Goal: Task Accomplishment & Management: Use online tool/utility

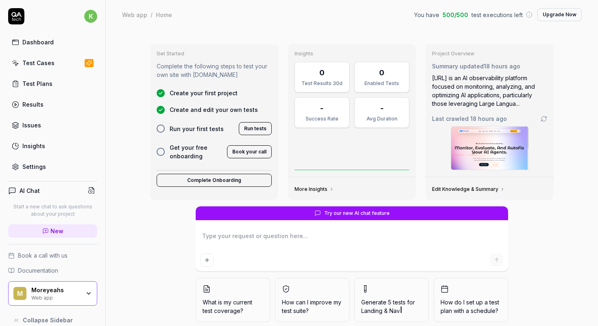
click at [245, 127] on button "Run tests" at bounding box center [255, 128] width 33 height 13
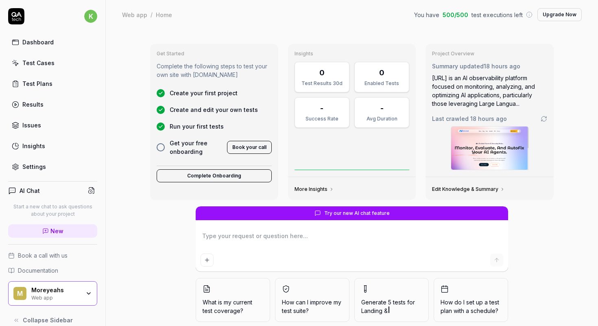
click at [67, 42] on link "Dashboard" at bounding box center [52, 42] width 89 height 16
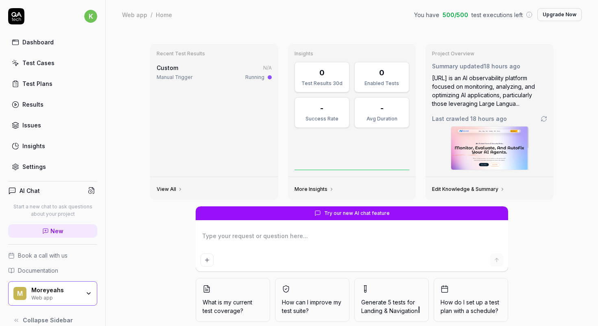
click at [247, 228] on div at bounding box center [352, 248] width 313 height 46
type textarea "*"
type textarea "s"
type textarea "*"
type textarea "se"
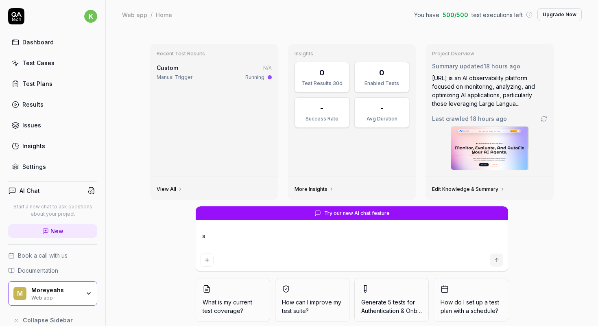
type textarea "*"
type textarea "see"
type textarea "*"
type textarea "see"
type textarea "*"
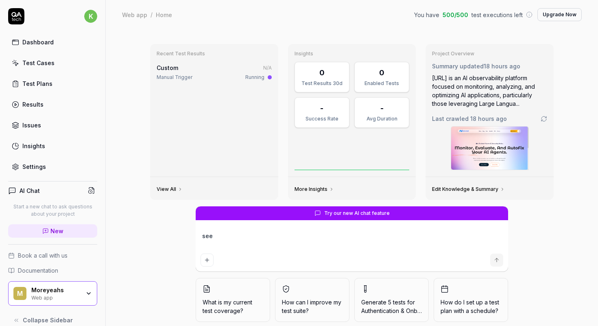
type textarea "see m"
type textarea "*"
type textarea "see my"
type textarea "*"
type textarea "see my"
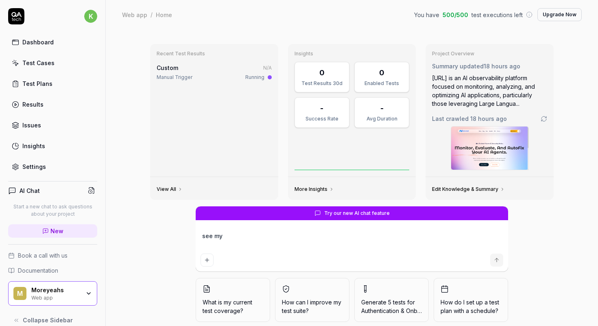
type textarea "*"
type textarea "see my w"
type textarea "*"
type textarea "see my we"
type textarea "*"
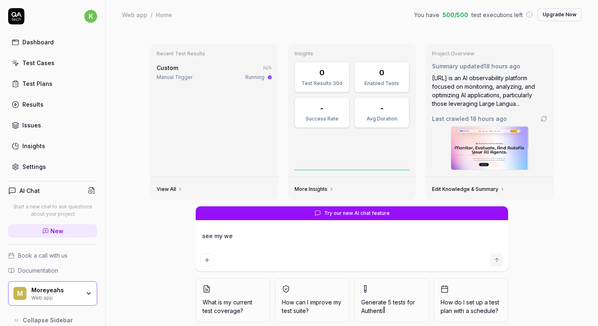
type textarea "see my web"
type textarea "*"
type textarea "see my webs"
type textarea "*"
type textarea "see my websi"
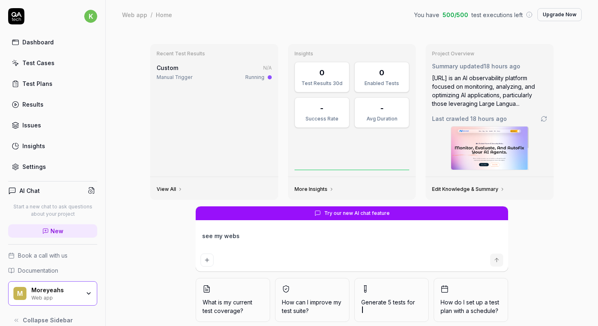
type textarea "*"
type textarea "see my websit"
type textarea "*"
type textarea "see my website"
type textarea "*"
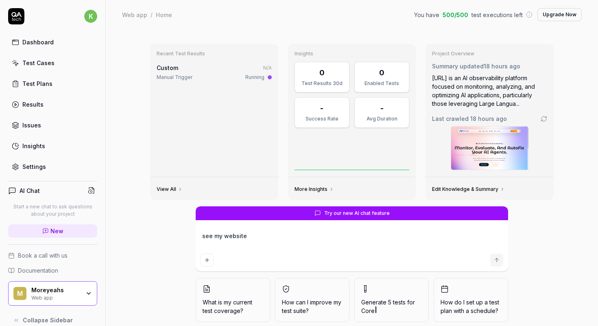
type textarea "see my website"
type textarea "*"
type textarea "see my website a"
type textarea "*"
type textarea "see my website an"
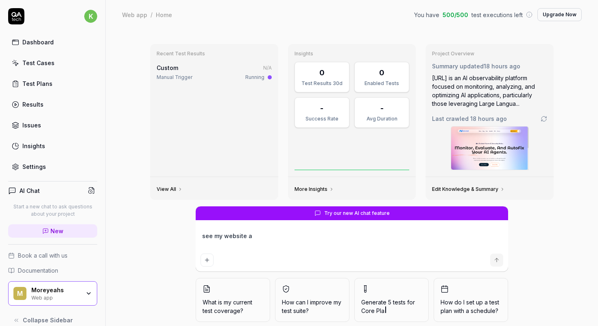
type textarea "*"
type textarea "see my website and"
type textarea "*"
type textarea "see my website and"
type textarea "*"
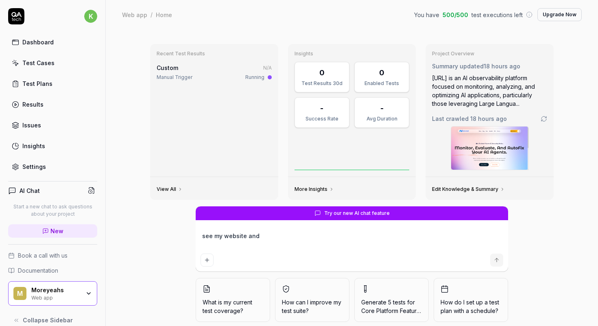
type textarea "see my website and g"
type textarea "*"
type textarea "see my website and ge"
type textarea "*"
type textarea "see my website and get"
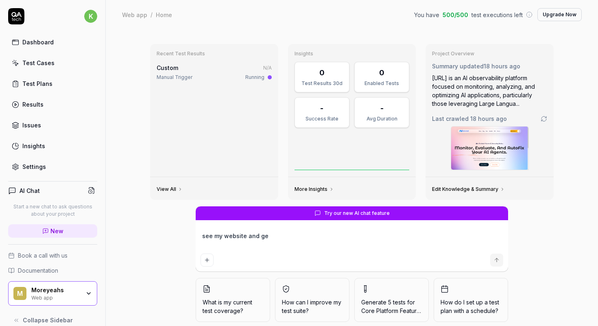
type textarea "*"
type textarea "see my website and ge"
type textarea "*"
type textarea "see my website and g"
type textarea "*"
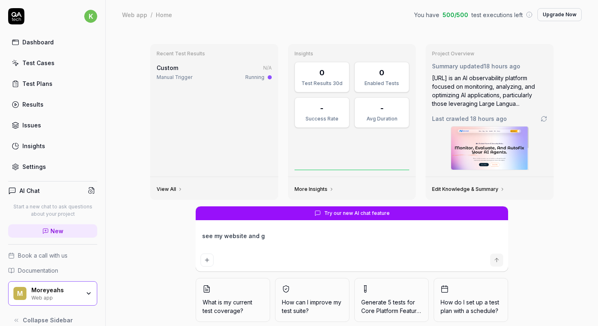
type textarea "see my website and gi"
type textarea "*"
type textarea "see my website and giv"
type textarea "*"
type textarea "see my website and give"
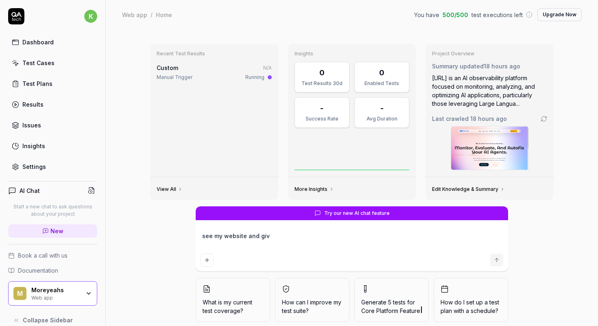
type textarea "*"
type textarea "see my website and give"
type textarea "*"
type textarea "see my website and give m"
type textarea "*"
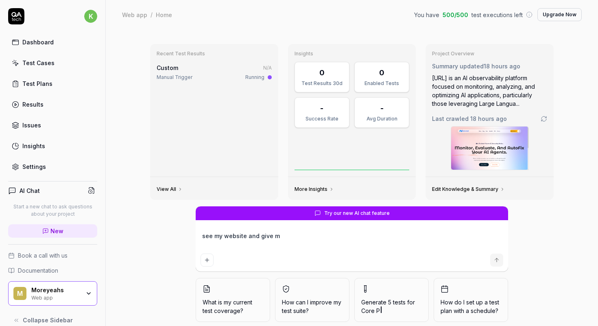
type textarea "see my website and give me"
type textarea "*"
type textarea "see my website and give me"
type textarea "*"
type textarea "see my website and give me f"
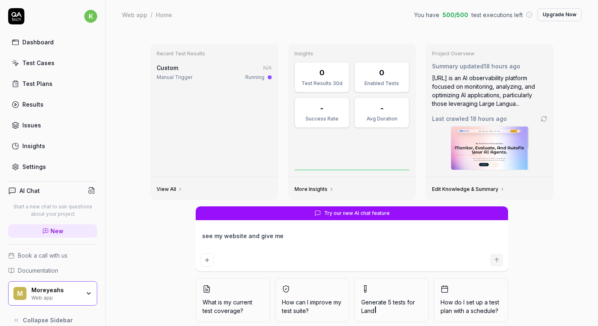
type textarea "*"
type textarea "see my website and give me fe"
type textarea "*"
type textarea "see my website and give me few"
type textarea "*"
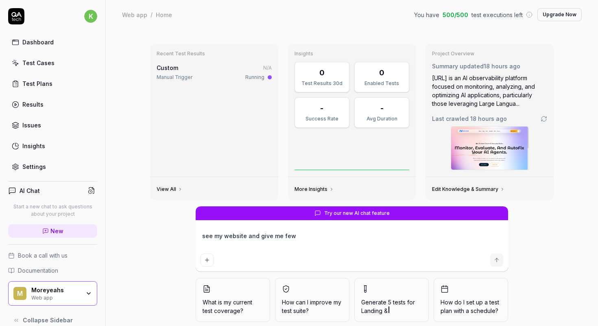
type textarea "see my website and give me few"
type textarea "*"
type textarea "see my website and give me few t"
type textarea "*"
type textarea "see my website and give me few te"
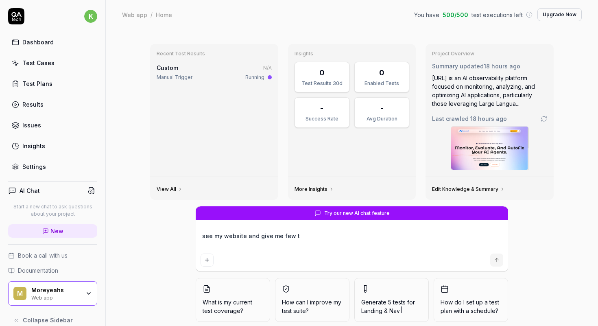
type textarea "*"
type textarea "see my website and give me few tes"
type textarea "*"
type textarea "see my website and give me few test"
type textarea "*"
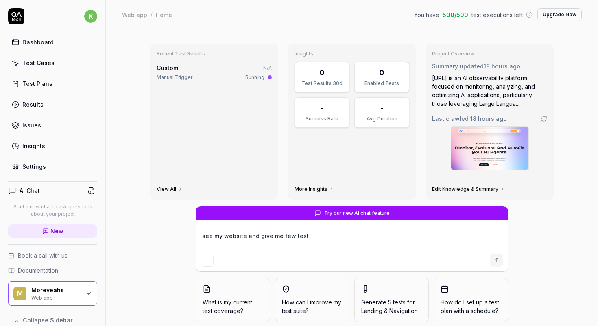
type textarea "see my website and give me few test"
type textarea "*"
type textarea "see my website and give me few test c"
type textarea "*"
type textarea "see my website and give me few test ca"
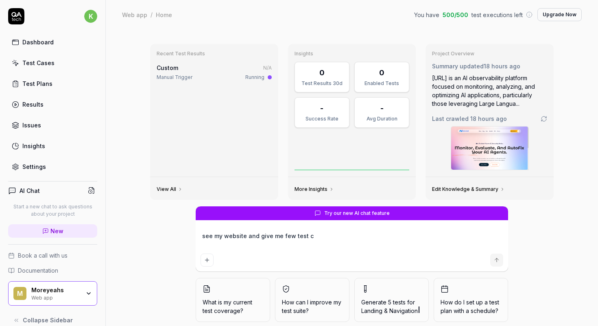
type textarea "*"
type textarea "see my website and give me few test cas"
type textarea "*"
type textarea "see my website and give me few test case"
type textarea "*"
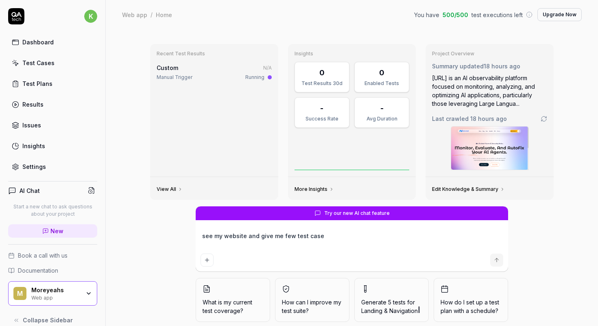
type textarea "see my website and give me few test cases"
type textarea "*"
type textarea "see my website and give me few test cases"
type textarea "*"
type textarea "see my website and give me few test cases t"
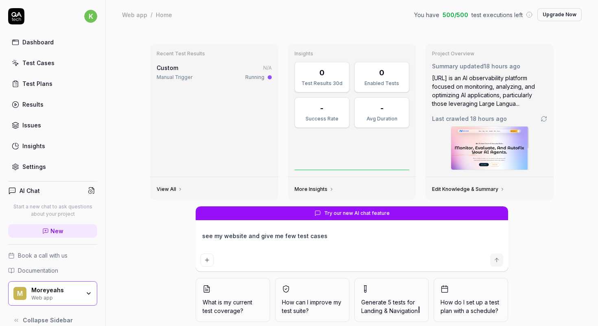
type textarea "*"
type textarea "see my website and give me few test cases to"
type textarea "*"
type textarea "see my website and give me few test cases to"
type textarea "*"
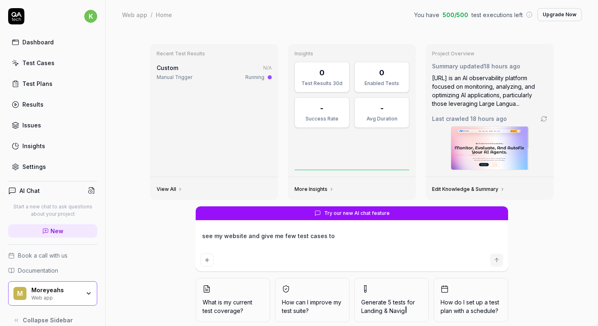
type textarea "see my website and give me few test cases to t"
type textarea "*"
type textarea "see my website and give me few test cases to te"
type textarea "*"
type textarea "see my website and give me few test cases to tes"
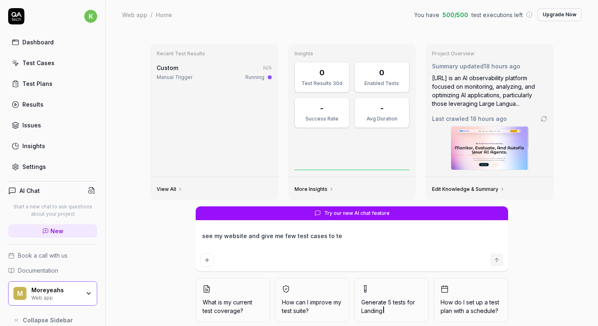
type textarea "*"
type textarea "see my website and give me few test cases to test"
type textarea "*"
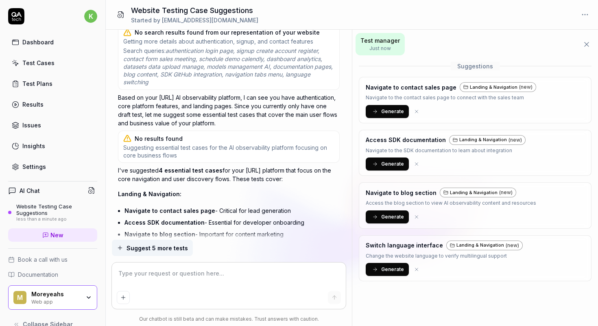
scroll to position [392, 0]
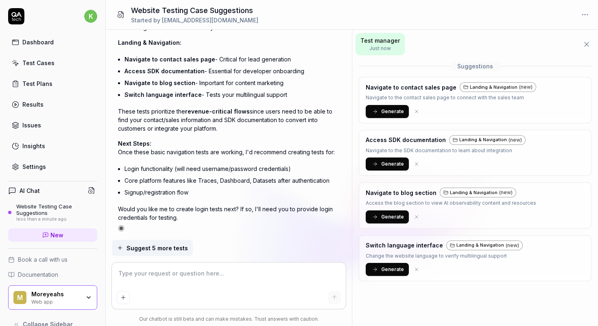
click at [373, 111] on icon at bounding box center [375, 112] width 6 height 6
click at [380, 218] on button "Generate" at bounding box center [387, 216] width 43 height 13
click at [391, 166] on span "Generate" at bounding box center [392, 163] width 23 height 7
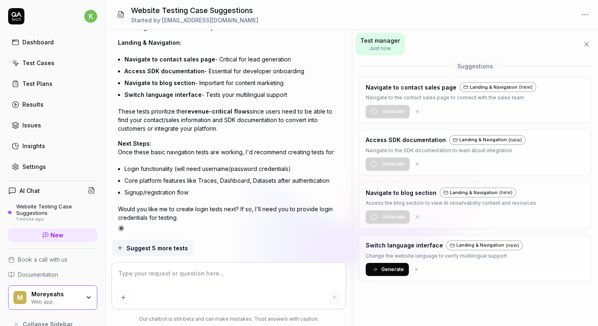
click at [390, 267] on span "Generate" at bounding box center [392, 269] width 23 height 7
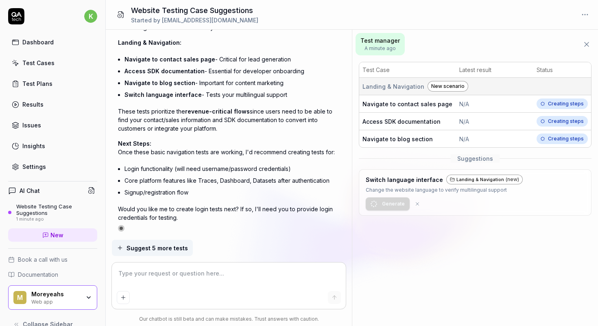
click at [556, 105] on span "Creating steps" at bounding box center [562, 104] width 51 height 11
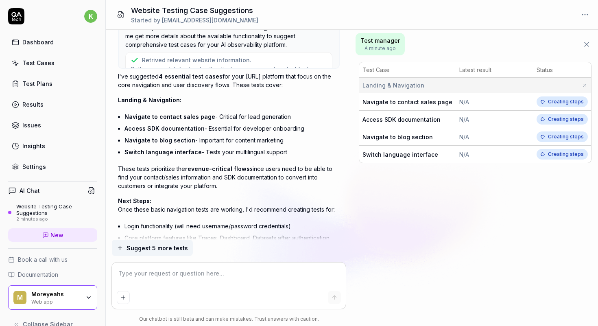
scroll to position [107, 0]
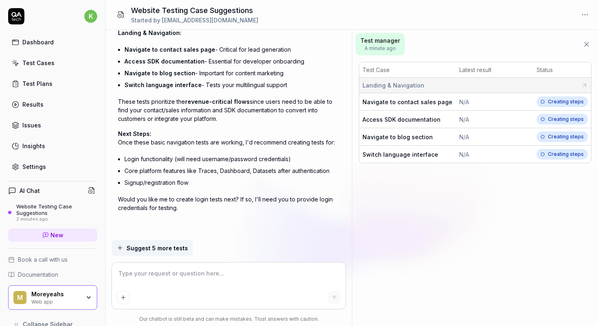
click at [583, 84] on icon at bounding box center [585, 85] width 7 height 7
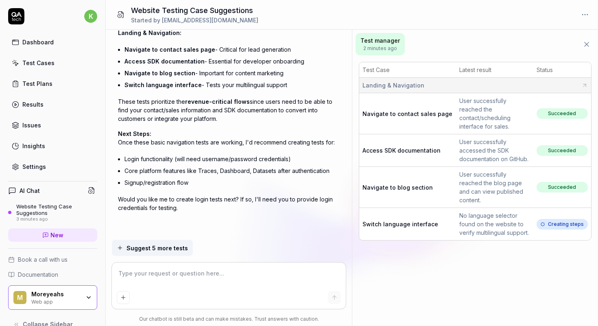
click at [390, 116] on span "Navigate to contact sales page" at bounding box center [408, 113] width 90 height 7
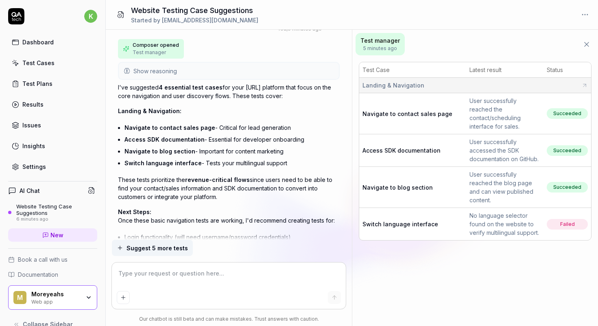
scroll to position [0, 0]
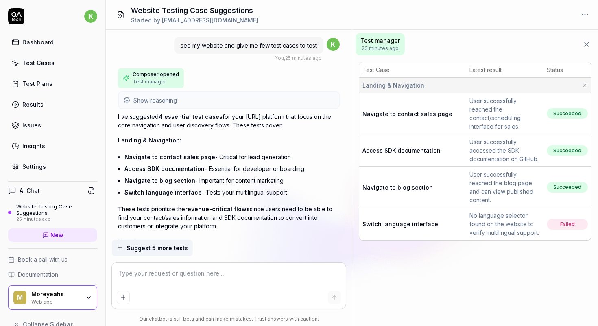
type textarea "*"
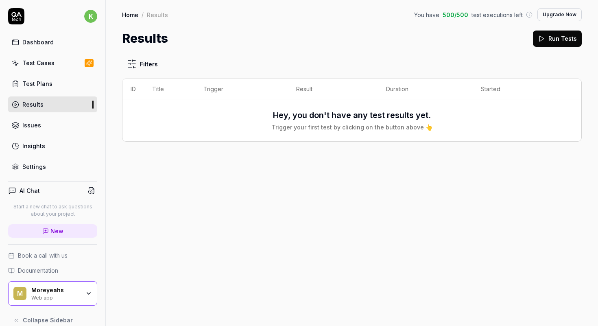
click at [547, 37] on button "Run Tests" at bounding box center [557, 39] width 49 height 16
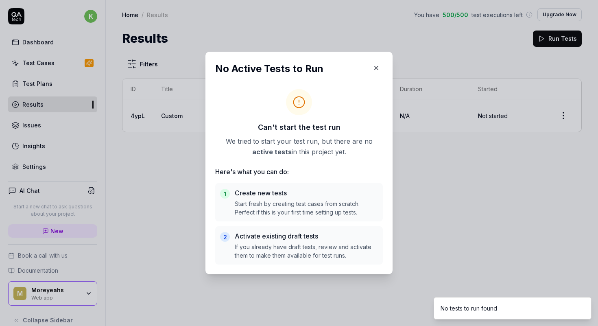
click at [380, 67] on icon "button" at bounding box center [376, 67] width 7 height 7
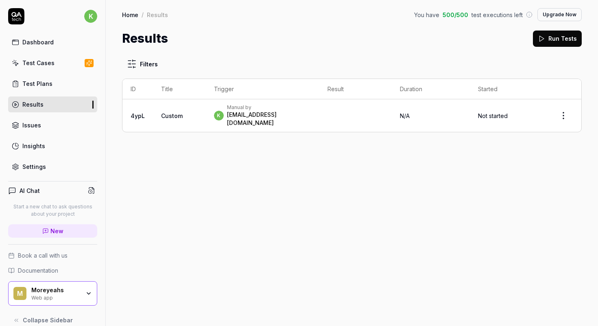
click at [61, 86] on link "Test Plans" at bounding box center [52, 84] width 89 height 16
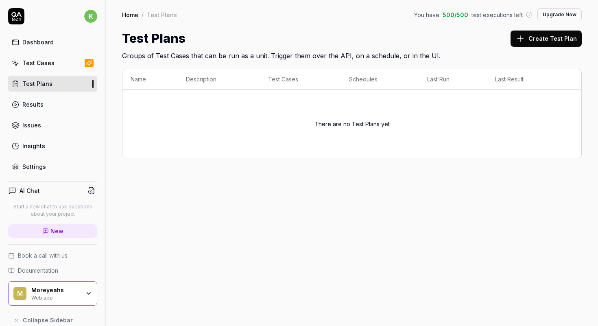
click at [57, 66] on link "Test Cases" at bounding box center [52, 63] width 89 height 16
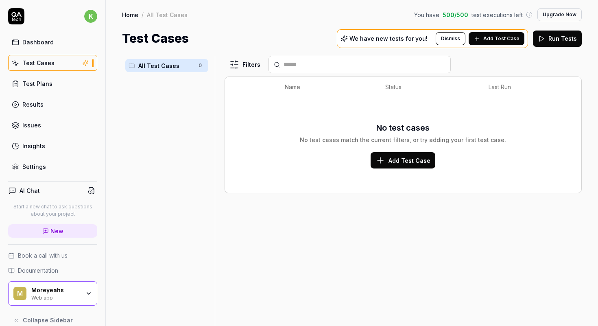
click at [62, 91] on link "Test Plans" at bounding box center [52, 84] width 89 height 16
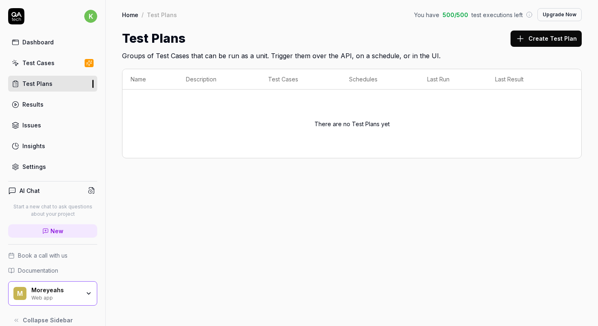
click at [62, 69] on link "Test Cases" at bounding box center [52, 63] width 89 height 16
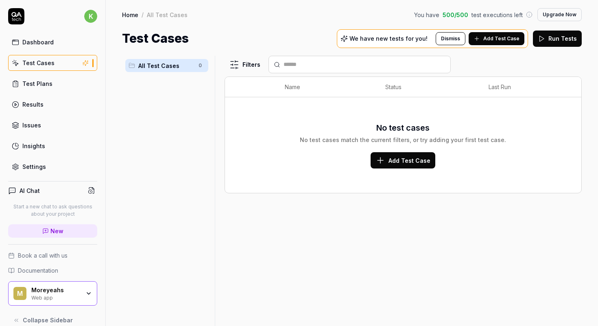
click at [498, 39] on span "Add Test Case" at bounding box center [502, 38] width 36 height 7
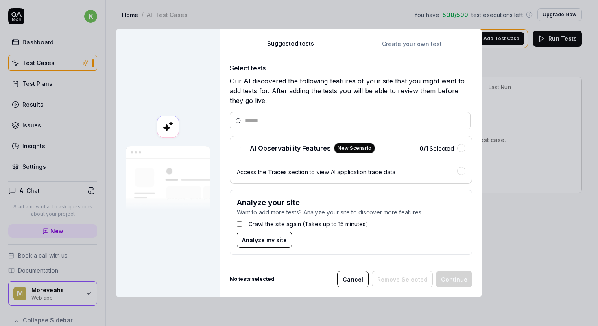
click at [447, 149] on span "0 / 1 Selected" at bounding box center [437, 148] width 35 height 9
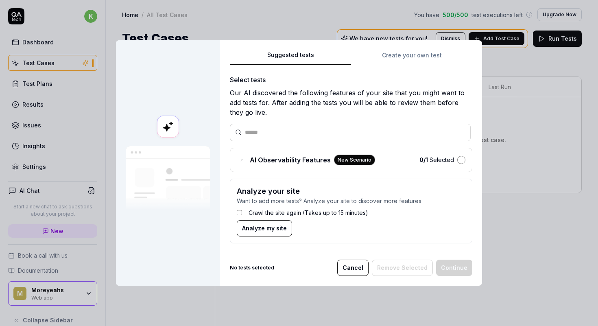
click at [462, 160] on button "button" at bounding box center [461, 160] width 8 height 8
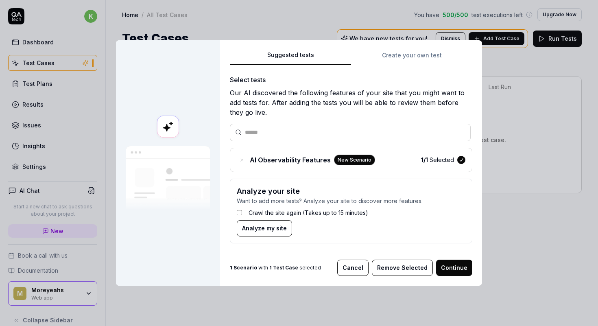
click at [449, 263] on button "Continue" at bounding box center [454, 268] width 36 height 16
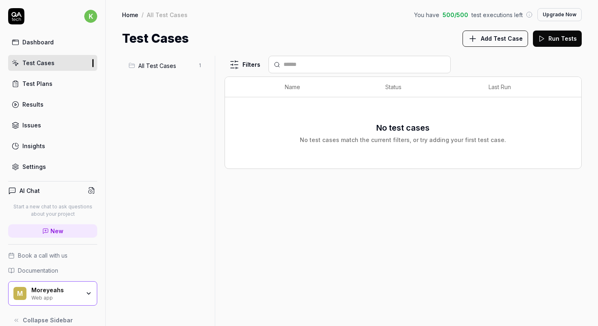
click at [517, 46] on button "Add Test Case" at bounding box center [496, 39] width 66 height 16
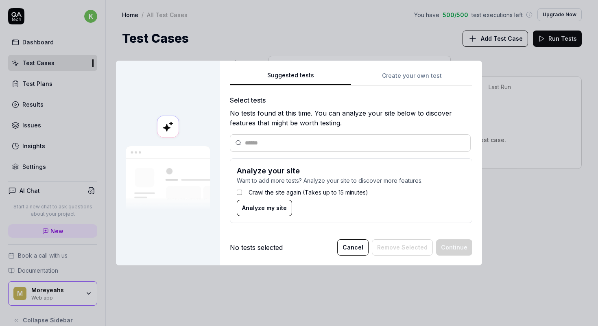
click at [386, 74] on div "Suggested tests Create your own test Select tests No tests found at this time. …" at bounding box center [351, 149] width 243 height 159
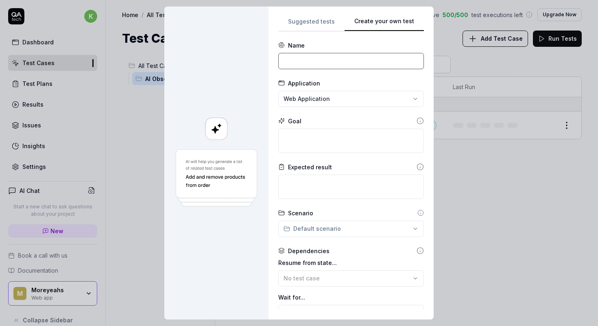
click at [355, 62] on input at bounding box center [351, 61] width 146 height 16
type input "New Test"
click at [342, 94] on div "**********" at bounding box center [299, 163] width 598 height 326
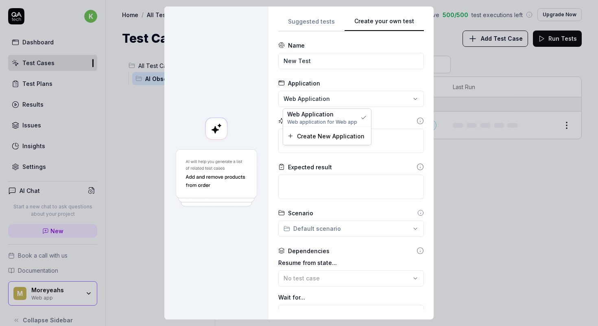
click at [342, 94] on div "**********" at bounding box center [299, 163] width 598 height 326
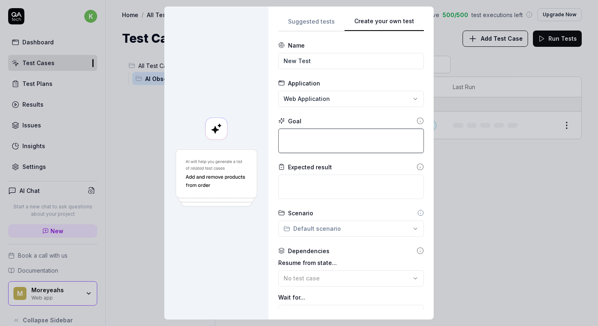
click at [335, 136] on textarea at bounding box center [351, 141] width 146 height 24
click at [418, 121] on icon at bounding box center [420, 120] width 7 height 7
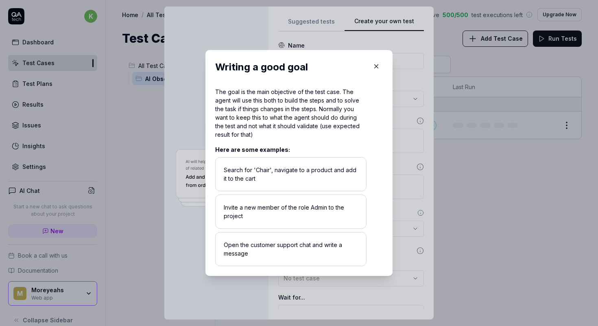
click at [299, 162] on div "Search for 'Chair', navigate to a product and add it to the cart" at bounding box center [290, 174] width 151 height 34
click at [377, 67] on icon "button" at bounding box center [377, 67] width 4 height 4
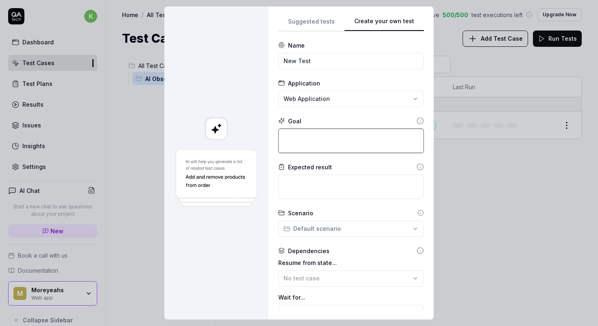
click at [332, 129] on textarea at bounding box center [351, 141] width 146 height 24
type textarea "*"
type textarea "s"
type textarea "*"
type textarea "se"
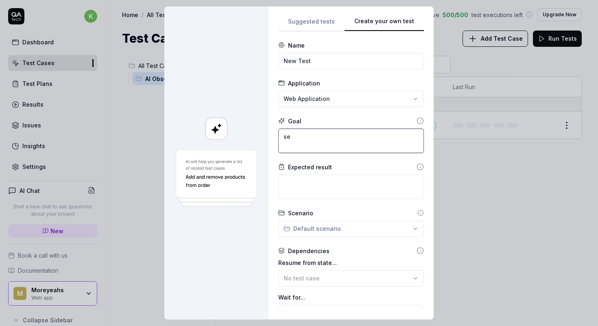
type textarea "*"
type textarea "see"
type textarea "*"
type textarea "se"
type textarea "*"
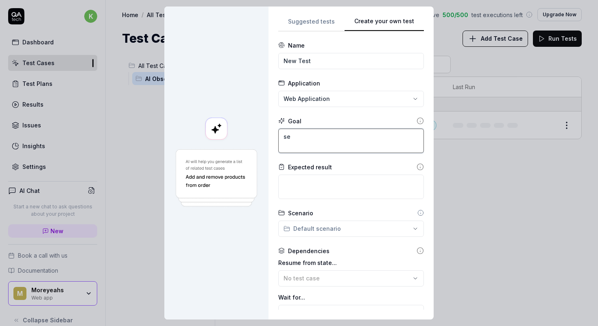
type textarea "s"
type textarea "*"
type textarea "s"
type textarea "*"
type textarea "se"
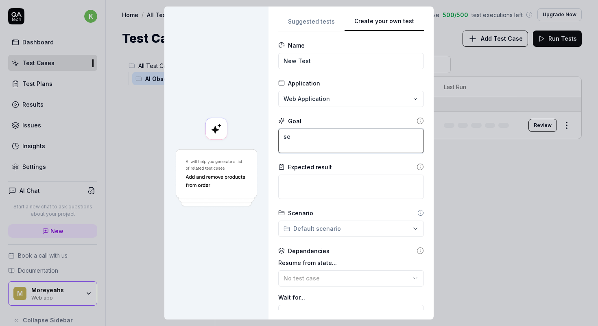
type textarea "*"
type textarea "see"
type textarea "*"
type textarea "see"
type textarea "*"
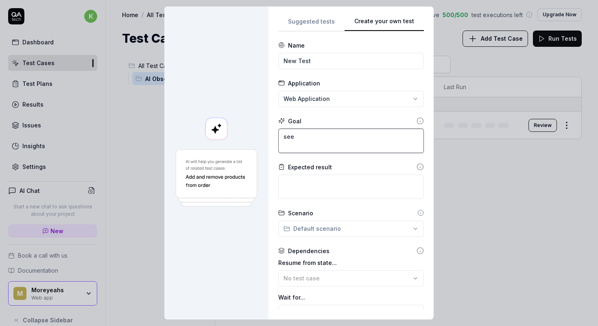
type textarea "see i"
type textarea "*"
type textarea "see if"
type textarea "*"
type textarea "see if"
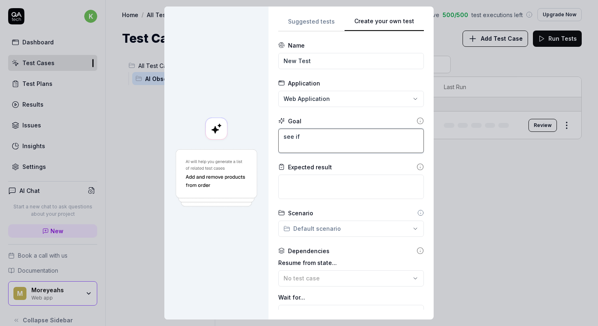
type textarea "*"
type textarea "see if t"
type textarea "*"
type textarea "see if th"
type textarea "*"
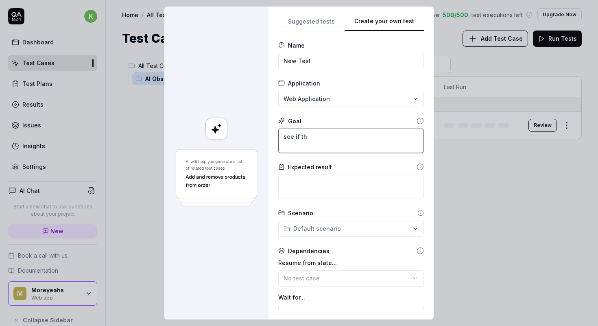
type textarea "see if the"
type textarea "*"
type textarea "see if the"
type textarea "*"
type textarea "see if the b"
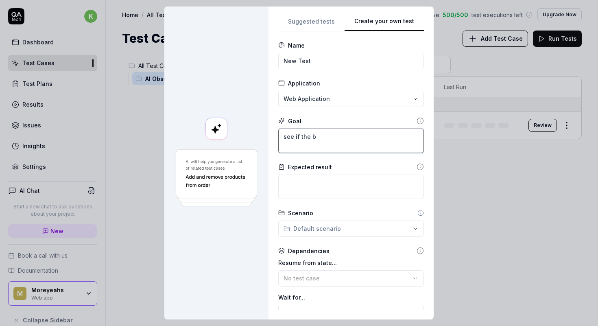
type textarea "*"
type textarea "see if the bu"
type textarea "*"
type textarea "see if the b"
type textarea "*"
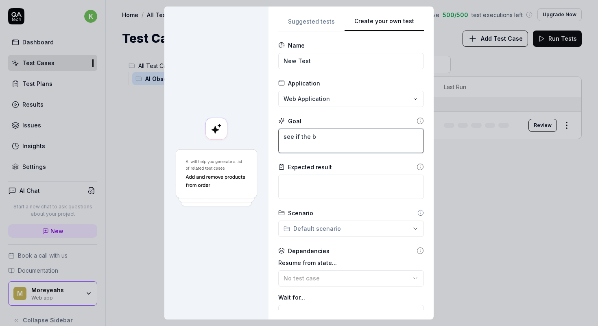
type textarea "see if the"
type textarea "*"
type textarea "see if the"
type textarea "*"
type textarea "see if the₹"
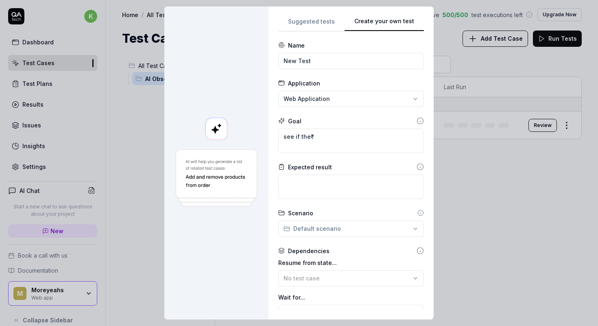
type textarea "*"
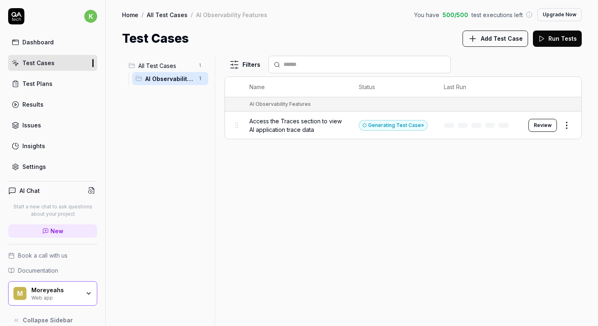
click at [69, 162] on link "Settings" at bounding box center [52, 167] width 89 height 16
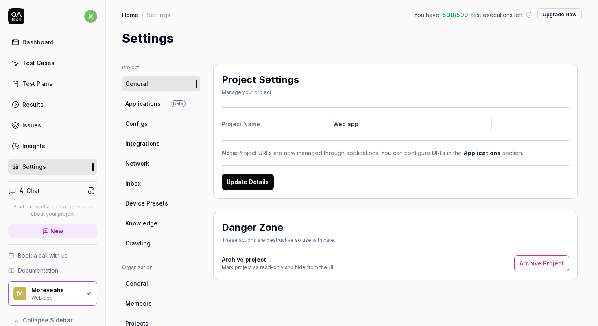
click at [184, 104] on span "Beta" at bounding box center [178, 103] width 15 height 7
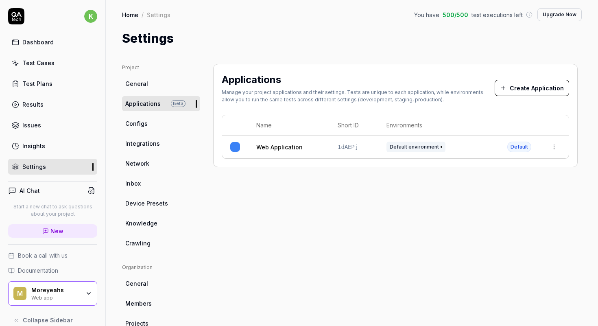
click at [557, 143] on html "k Dashboard Test Cases Test Plans Results Issues Insights Settings AI Chat Star…" at bounding box center [299, 163] width 598 height 326
click at [331, 141] on html "k Dashboard Test Cases Test Plans Results Issues Insights Settings AI Chat Star…" at bounding box center [299, 163] width 598 height 326
click at [282, 143] on link "Web Application" at bounding box center [279, 147] width 46 height 9
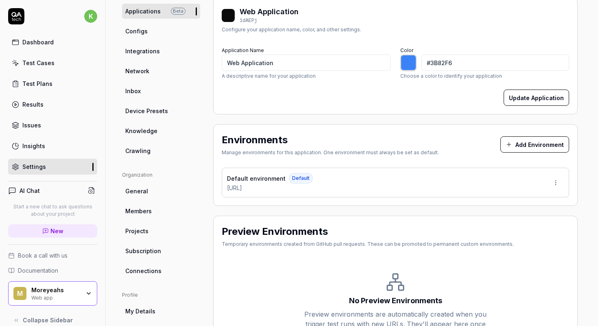
scroll to position [161, 0]
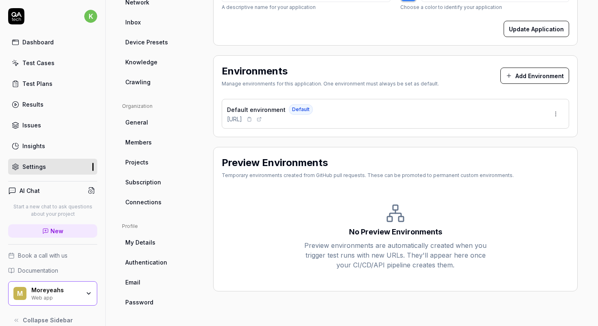
click at [242, 120] on span "https://noveum.ai/en" at bounding box center [234, 119] width 15 height 9
click at [262, 118] on icon at bounding box center [259, 119] width 5 height 5
type input "*******"
click at [68, 42] on link "Dashboard" at bounding box center [52, 42] width 89 height 16
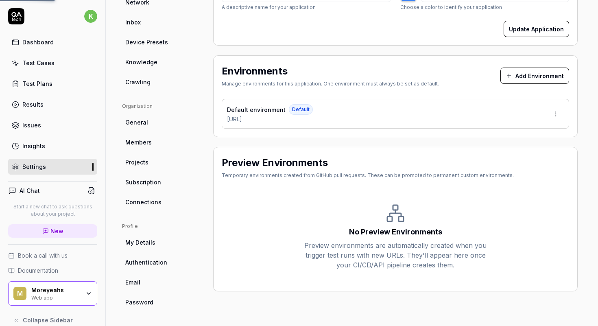
click at [68, 42] on link "Dashboard" at bounding box center [52, 42] width 89 height 16
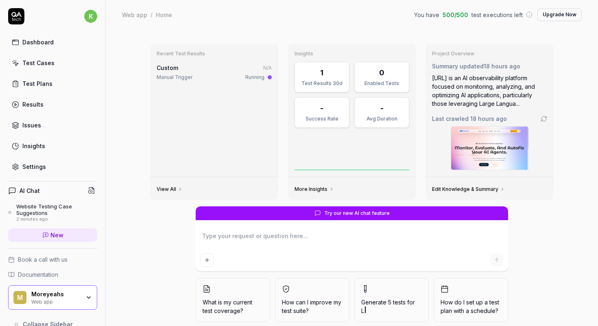
type textarea "*"
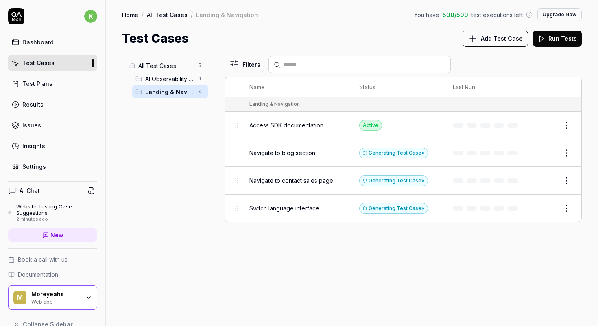
click at [59, 82] on link "Test Plans" at bounding box center [52, 84] width 89 height 16
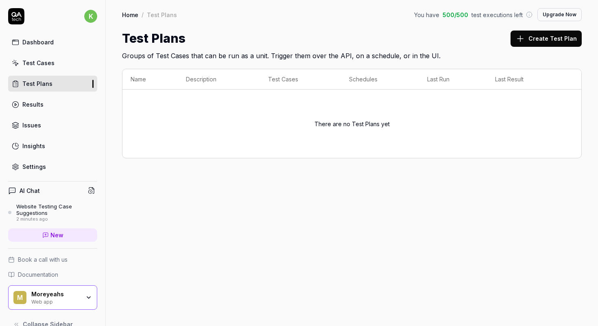
click at [58, 64] on link "Test Cases" at bounding box center [52, 63] width 89 height 16
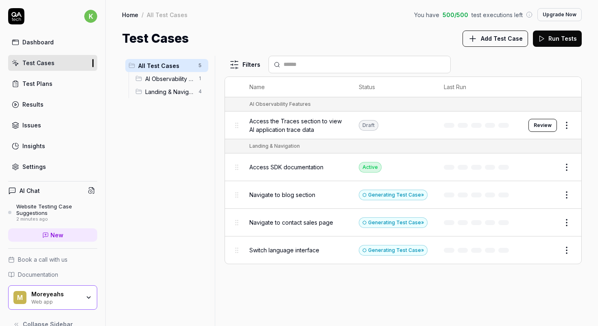
click at [563, 163] on html "k Dashboard Test Cases Test Plans Results Issues Insights Settings AI Chat Webs…" at bounding box center [299, 163] width 598 height 326
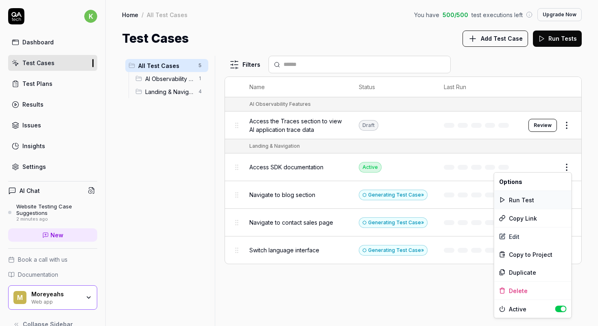
click at [536, 198] on div "Run Test" at bounding box center [533, 200] width 77 height 18
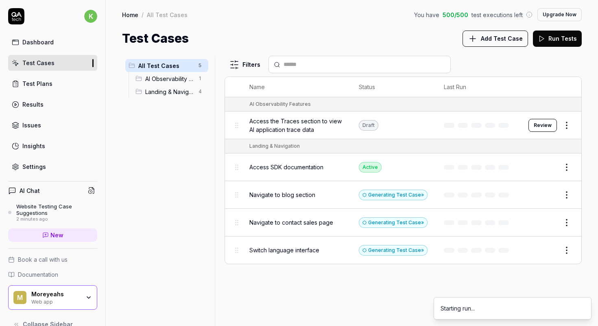
click at [563, 166] on html "k Dashboard Test Cases Test Plans Results Issues Insights Settings AI Chat Webs…" at bounding box center [299, 163] width 598 height 326
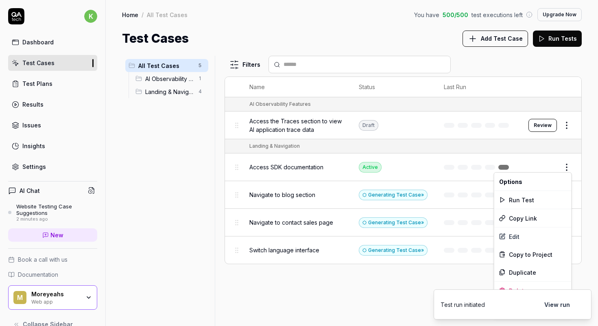
click at [506, 150] on html "k Dashboard Test Cases Test Plans Results Issues Insights Settings AI Chat Webs…" at bounding box center [299, 163] width 598 height 326
click at [565, 300] on button "View run" at bounding box center [557, 304] width 35 height 16
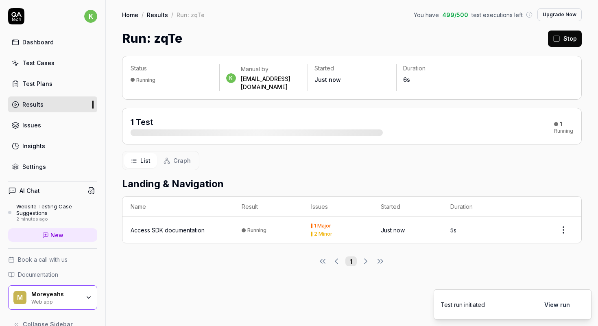
click at [366, 226] on td "1 Major 2 Minor" at bounding box center [338, 230] width 70 height 26
click at [395, 227] on time "Just now" at bounding box center [393, 230] width 24 height 7
click at [178, 226] on div "Access SDK documentation" at bounding box center [168, 230] width 74 height 9
click at [177, 156] on span "Graph" at bounding box center [182, 160] width 18 height 9
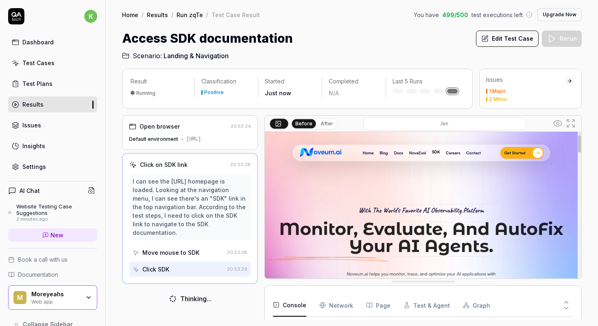
scroll to position [46, 0]
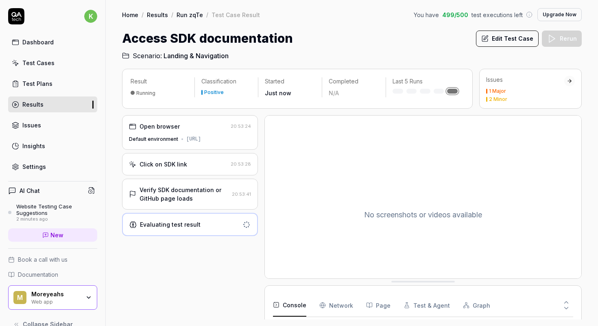
click at [204, 132] on div "Open browser 20:53:24 Default environment https://noveum.ai/en" at bounding box center [190, 132] width 136 height 35
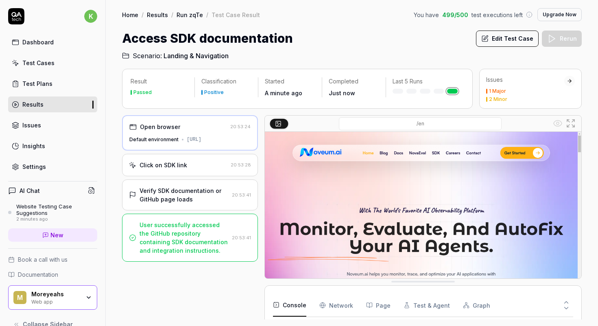
click at [206, 160] on div "Click on SDK link 20:53:28" at bounding box center [190, 165] width 136 height 22
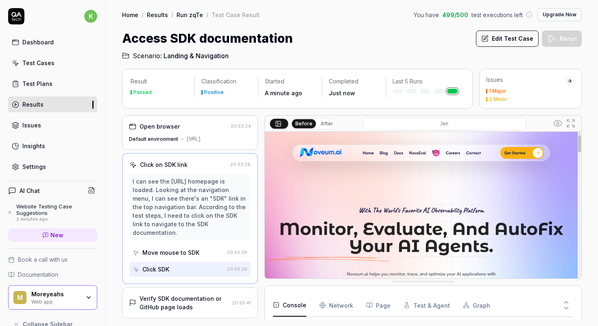
click at [435, 152] on img at bounding box center [423, 231] width 317 height 198
click at [199, 245] on div "Move mouse to SDK" at bounding box center [178, 252] width 91 height 15
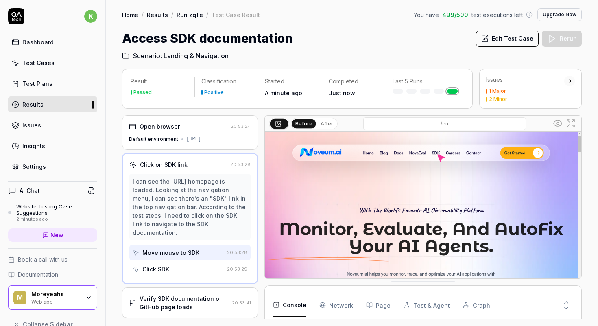
click at [323, 122] on button "After" at bounding box center [326, 123] width 19 height 9
click at [304, 123] on button "Before" at bounding box center [304, 123] width 24 height 9
click at [210, 262] on div "Click SDK" at bounding box center [178, 269] width 91 height 15
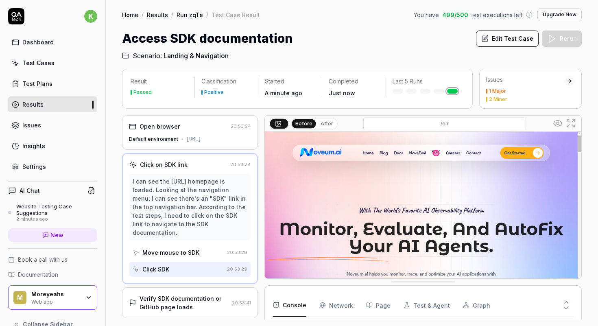
click at [205, 294] on div "Verify SDK documentation or GitHub page loads" at bounding box center [184, 302] width 89 height 17
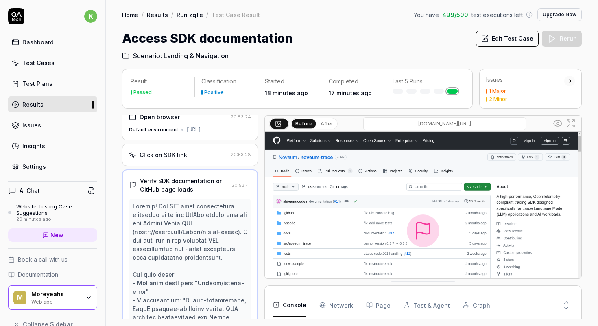
scroll to position [0, 0]
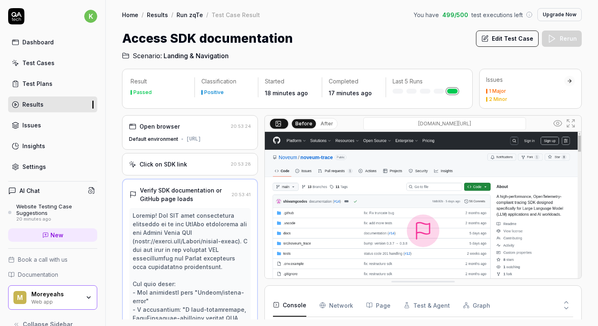
click at [75, 84] on link "Test Plans" at bounding box center [52, 84] width 89 height 16
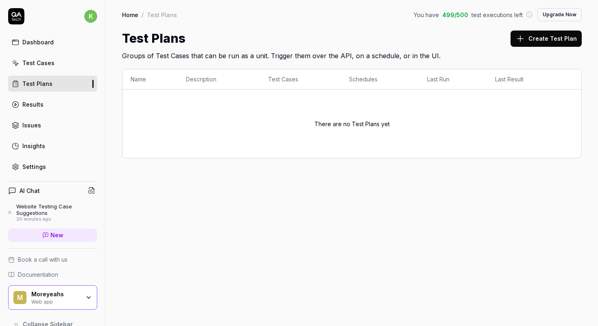
click at [75, 66] on link "Test Cases" at bounding box center [52, 63] width 89 height 16
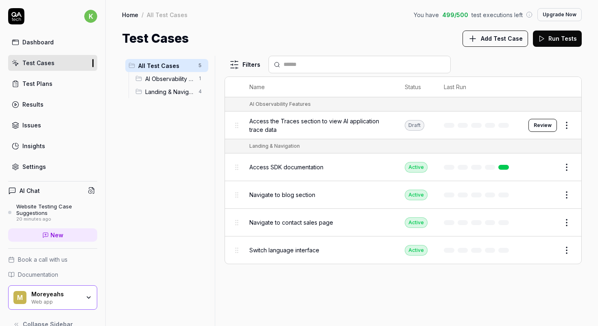
click at [130, 226] on div "All Test Cases 5 AI Observability Features 1 Landing & Navigation 4" at bounding box center [167, 186] width 90 height 260
click at [185, 75] on span "AI Observability Features" at bounding box center [169, 78] width 48 height 9
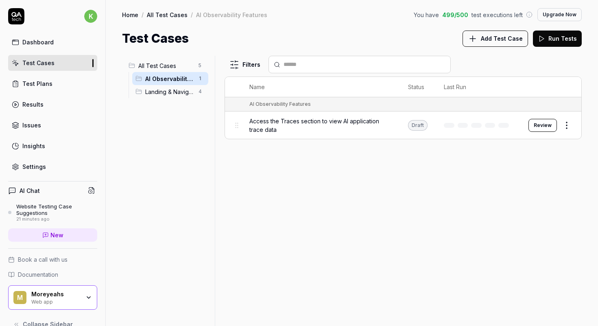
click at [184, 86] on div "Landing & Navigation 4" at bounding box center [170, 91] width 76 height 13
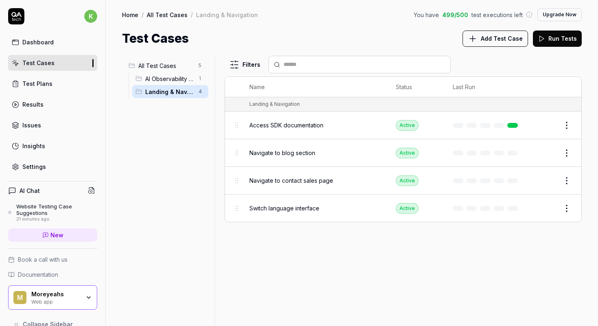
click at [184, 63] on span "All Test Cases" at bounding box center [165, 65] width 55 height 9
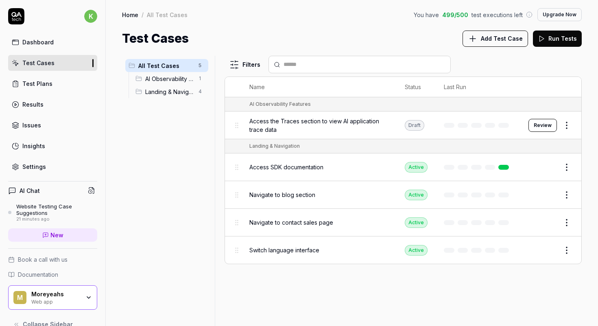
click at [56, 110] on link "Results" at bounding box center [52, 104] width 89 height 16
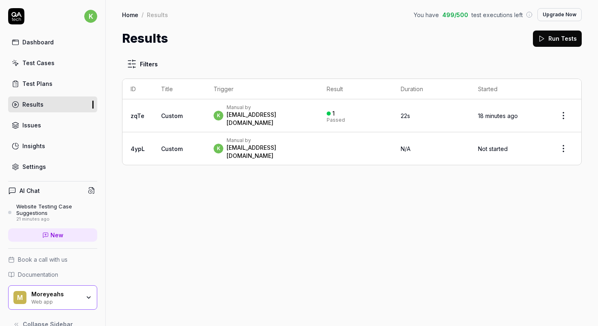
click at [47, 145] on link "Insights" at bounding box center [52, 146] width 89 height 16
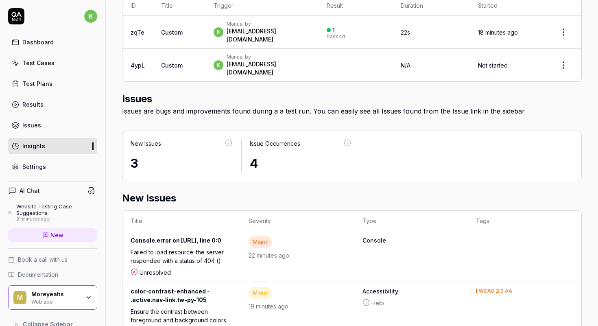
scroll to position [397, 0]
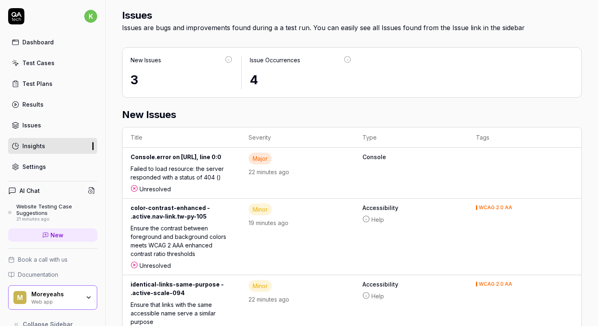
click at [69, 124] on link "Issues" at bounding box center [52, 125] width 89 height 16
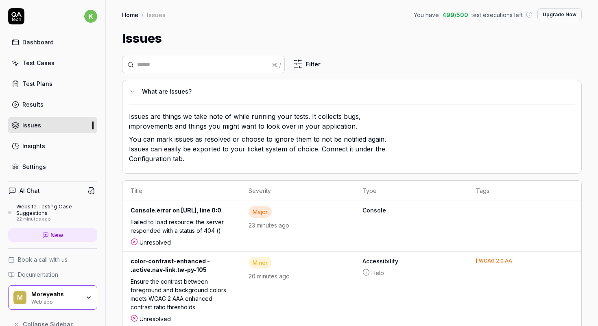
click at [68, 60] on link "Test Cases" at bounding box center [52, 63] width 89 height 16
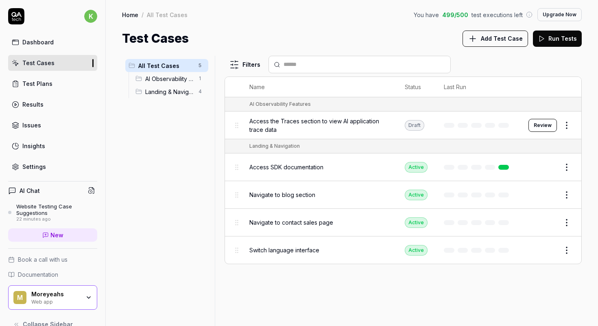
click at [70, 42] on link "Dashboard" at bounding box center [52, 42] width 89 height 16
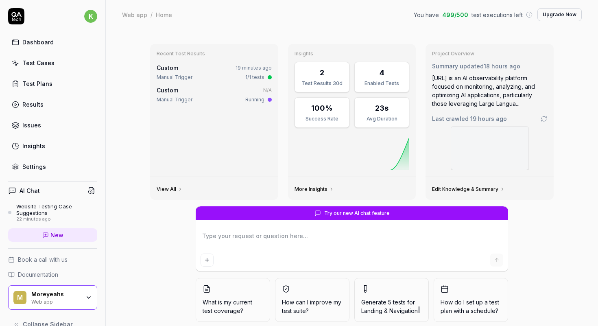
scroll to position [29, 0]
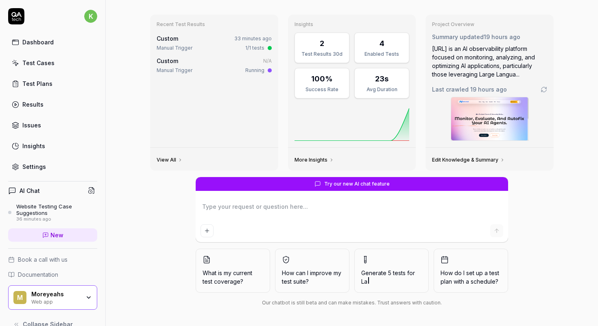
type textarea "*"
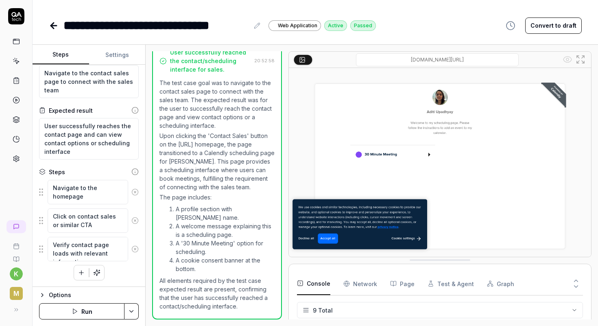
scroll to position [116, 0]
click at [359, 283] on Requests "Network" at bounding box center [361, 283] width 34 height 23
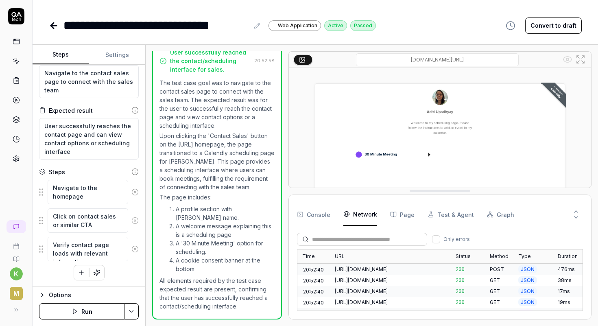
scroll to position [441, 0]
drag, startPoint x: 393, startPoint y: 258, endPoint x: 373, endPoint y: 190, distance: 70.6
click at [410, 217] on button "Page" at bounding box center [402, 216] width 24 height 23
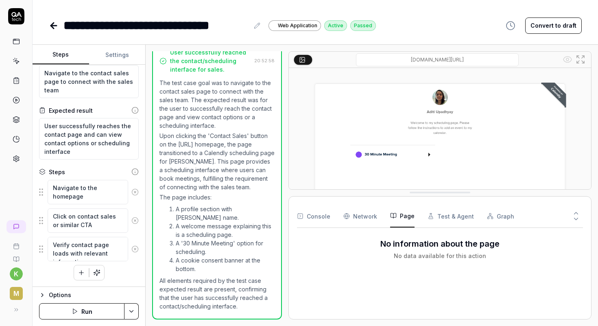
click at [450, 209] on button "Test & Agent" at bounding box center [451, 216] width 46 height 23
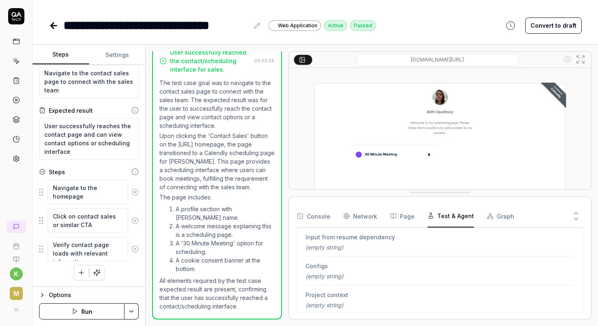
scroll to position [212, 0]
click at [492, 215] on button "Graph" at bounding box center [500, 216] width 27 height 23
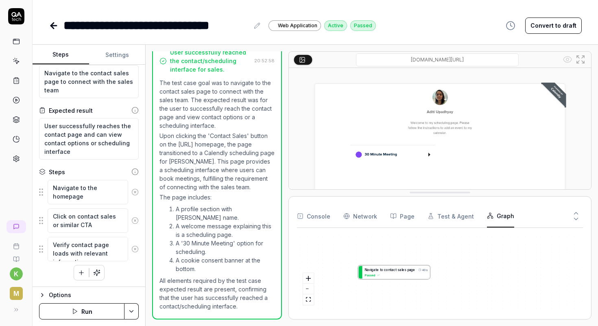
click at [376, 273] on div "N a v i g a t e t o c o n t a c t s a l e s p a g e 40s Passed" at bounding box center [440, 272] width 286 height 77
click at [330, 213] on div "Console Network Page Test & Agent Graph" at bounding box center [440, 216] width 286 height 23
click at [99, 306] on button "Run" at bounding box center [81, 311] width 85 height 16
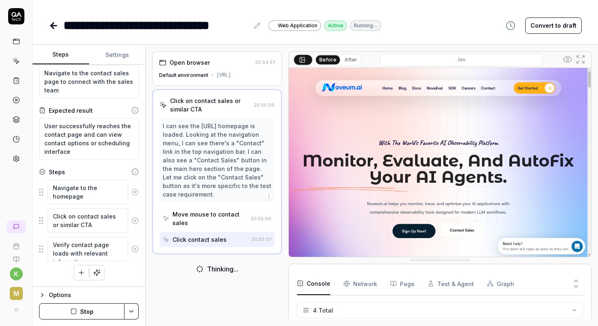
scroll to position [20, 0]
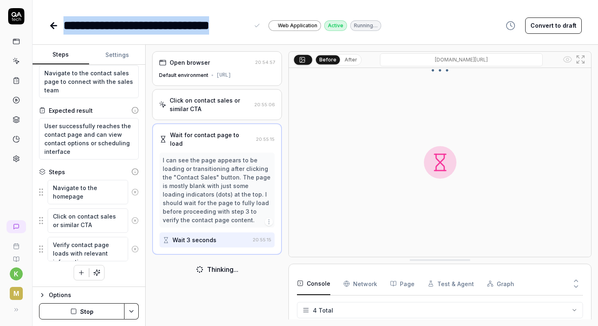
drag, startPoint x: 65, startPoint y: 25, endPoint x: 244, endPoint y: 35, distance: 179.4
click at [244, 35] on div "**********" at bounding box center [316, 163] width 566 height 326
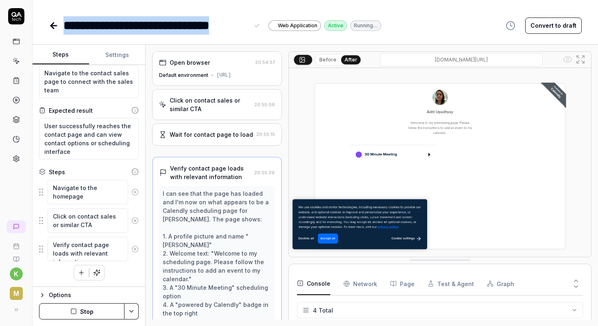
click at [244, 35] on div "**********" at bounding box center [316, 163] width 566 height 326
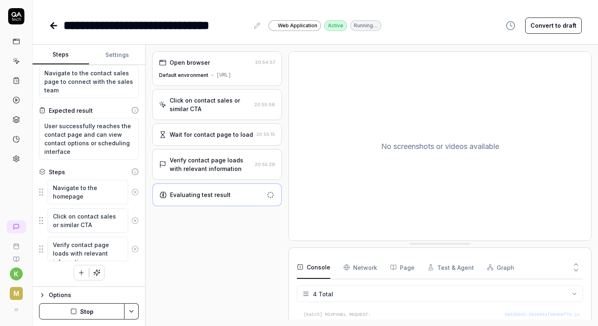
click at [225, 57] on div "Open browser 20:54:57 Default environment https://noveum.ai/en" at bounding box center [217, 68] width 130 height 35
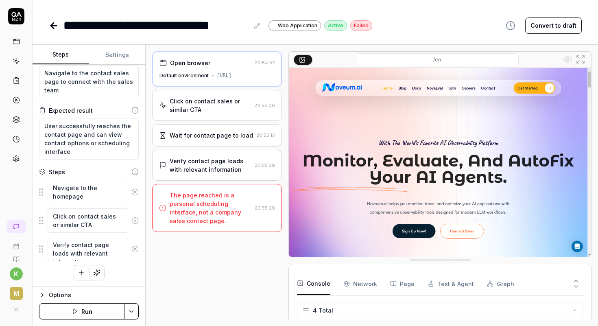
click at [215, 101] on div "Click on contact sales or similar CTA" at bounding box center [210, 105] width 81 height 17
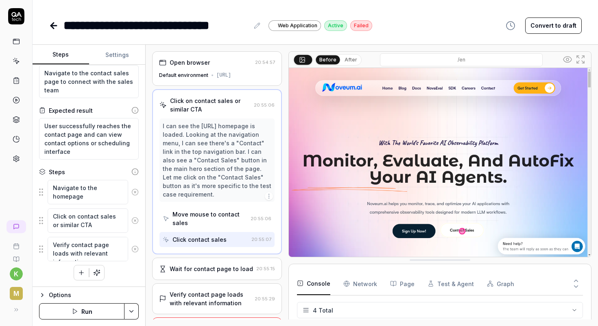
click at [196, 265] on div "Wait for contact page to load" at bounding box center [211, 269] width 83 height 9
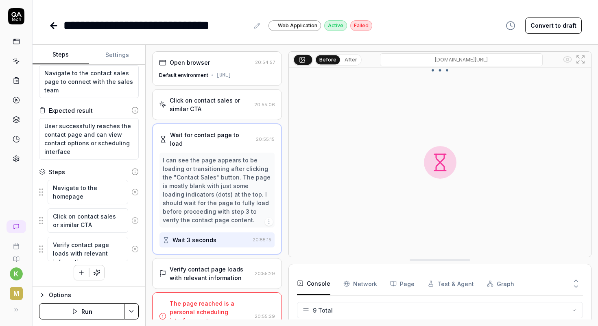
scroll to position [12, 0]
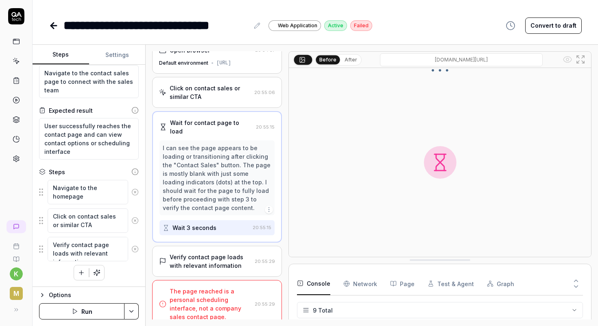
click at [348, 58] on button "After" at bounding box center [350, 59] width 19 height 9
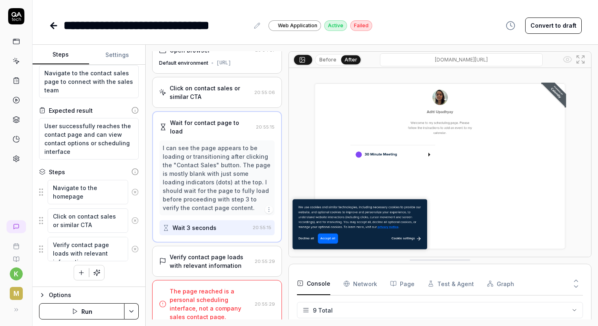
click at [324, 241] on img at bounding box center [440, 162] width 302 height 189
click at [379, 158] on img at bounding box center [440, 162] width 302 height 189
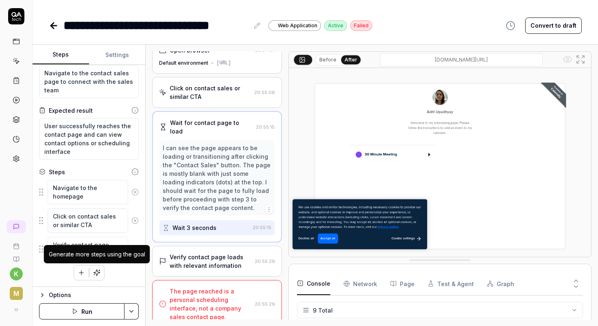
click at [96, 270] on icon "button" at bounding box center [96, 272] width 7 height 7
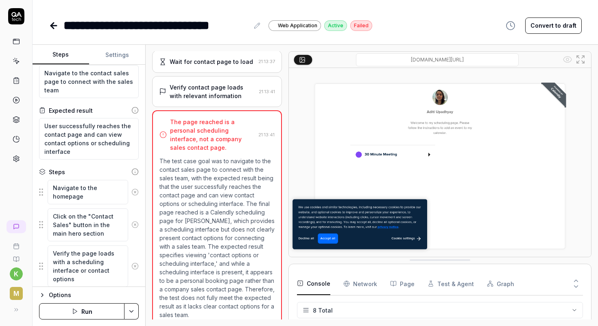
scroll to position [92, 0]
type textarea "*"
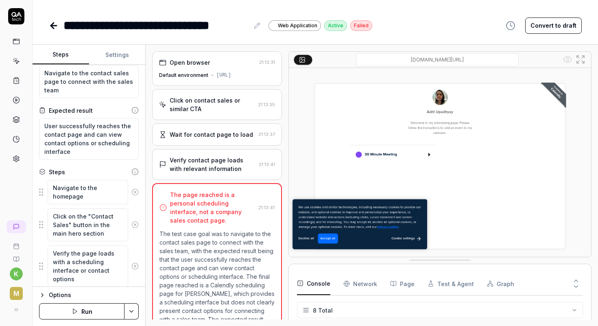
click at [403, 280] on button "Page" at bounding box center [402, 283] width 24 height 23
click at [443, 277] on button "Test & Agent" at bounding box center [451, 283] width 46 height 23
click at [500, 286] on button "Graph" at bounding box center [500, 283] width 27 height 23
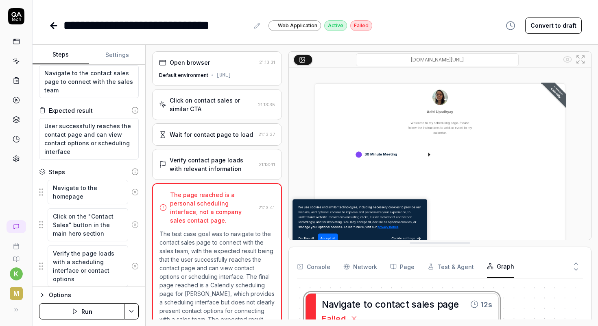
drag, startPoint x: 451, startPoint y: 259, endPoint x: 444, endPoint y: 242, distance: 18.4
